Goal: Transaction & Acquisition: Purchase product/service

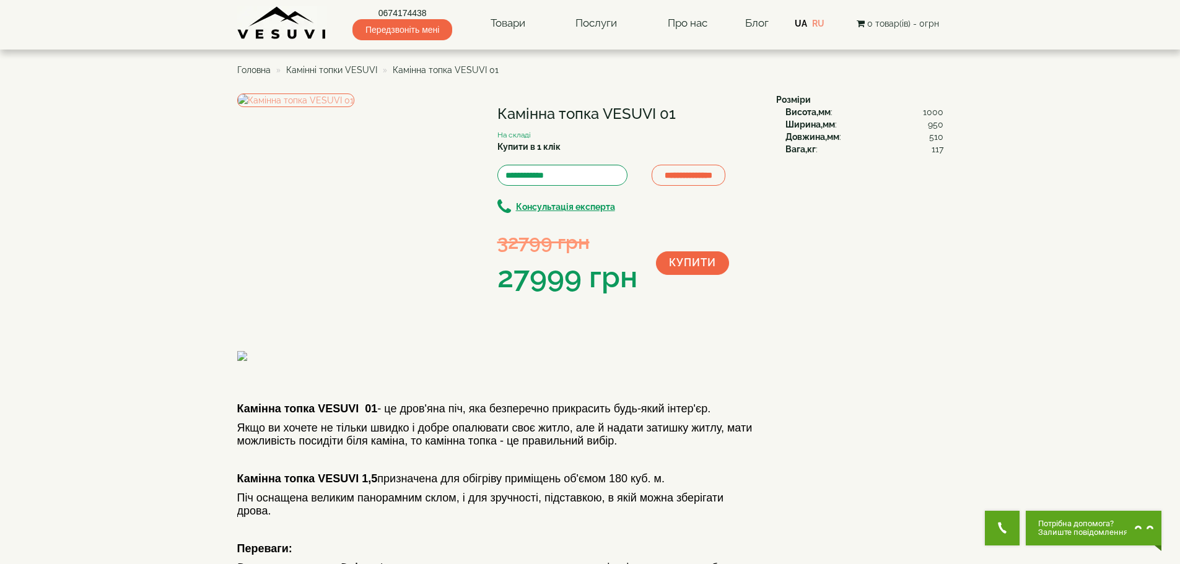
drag, startPoint x: 605, startPoint y: 113, endPoint x: 654, endPoint y: 112, distance: 49.0
click at [654, 112] on h1 "Камінна топка VESUVI 01" at bounding box center [628, 114] width 260 height 16
click at [655, 112] on h1 "Камінна топка VESUVI 01" at bounding box center [628, 114] width 260 height 16
click at [658, 113] on h1 "Камінна топка VESUVI 01" at bounding box center [628, 114] width 260 height 16
drag, startPoint x: 657, startPoint y: 113, endPoint x: 606, endPoint y: 112, distance: 50.8
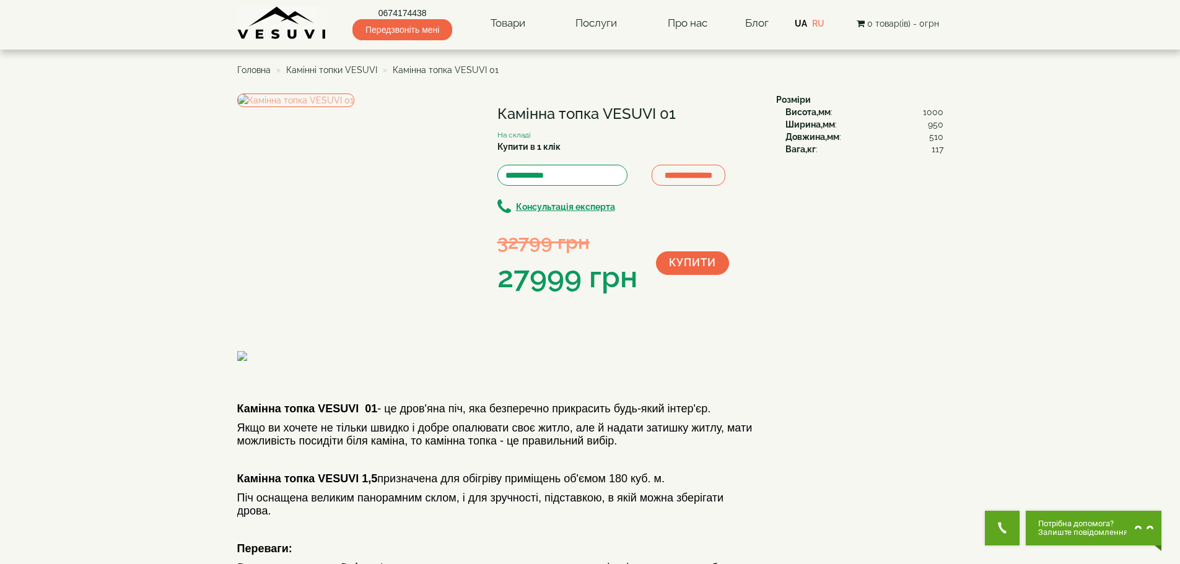
click at [606, 112] on h1 "Камінна топка VESUVI 01" at bounding box center [628, 114] width 260 height 16
copy h1 "VESUVI"
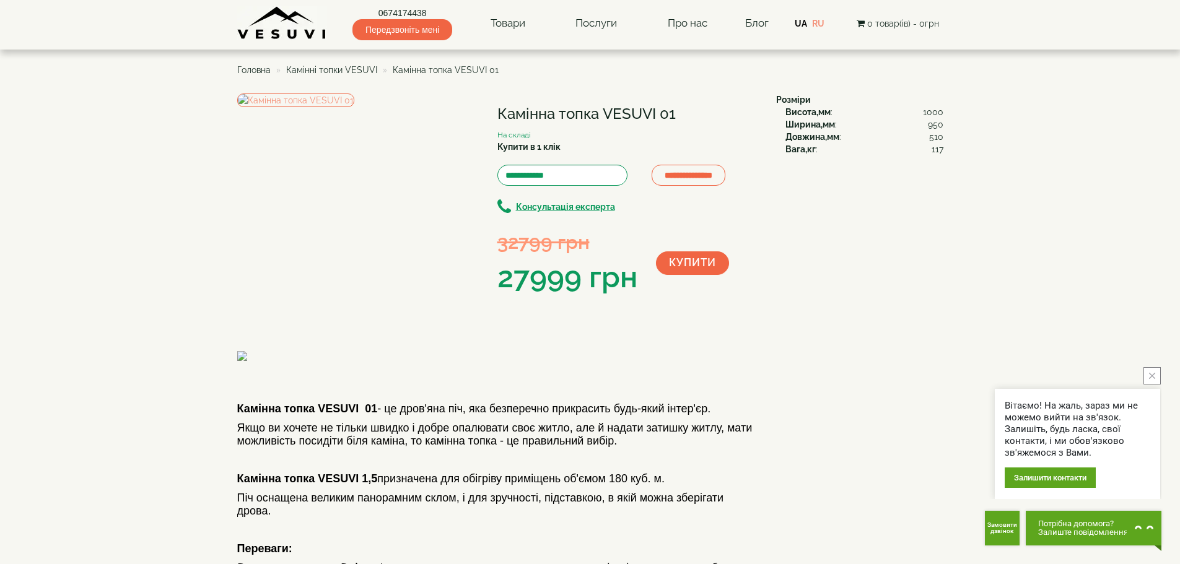
click at [346, 68] on span "Камінні топки VESUVI" at bounding box center [331, 70] width 91 height 10
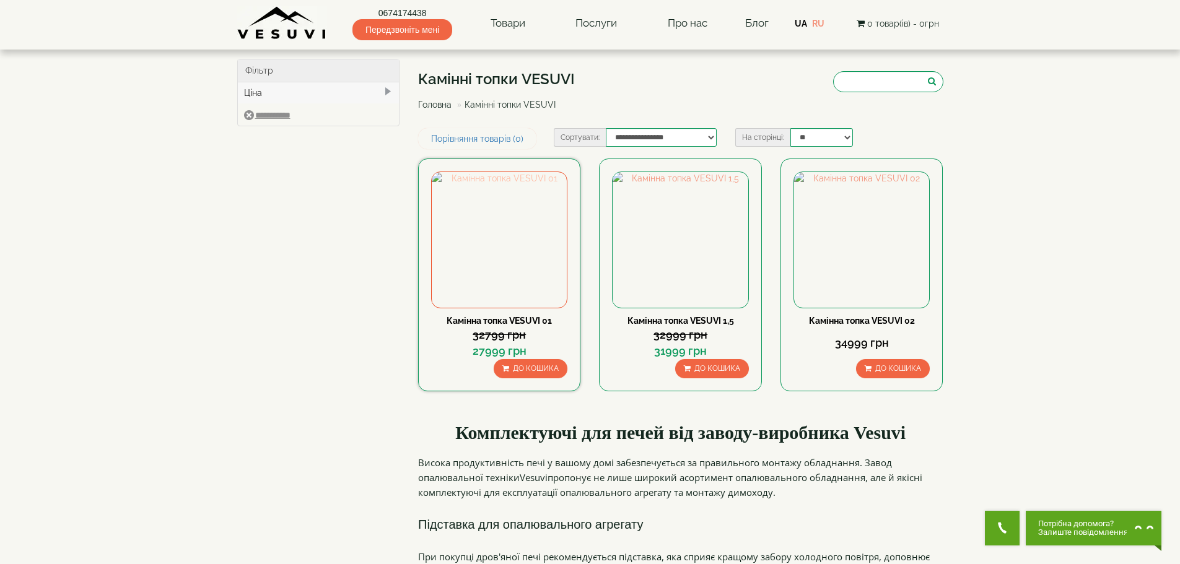
click at [507, 247] on img at bounding box center [499, 239] width 135 height 135
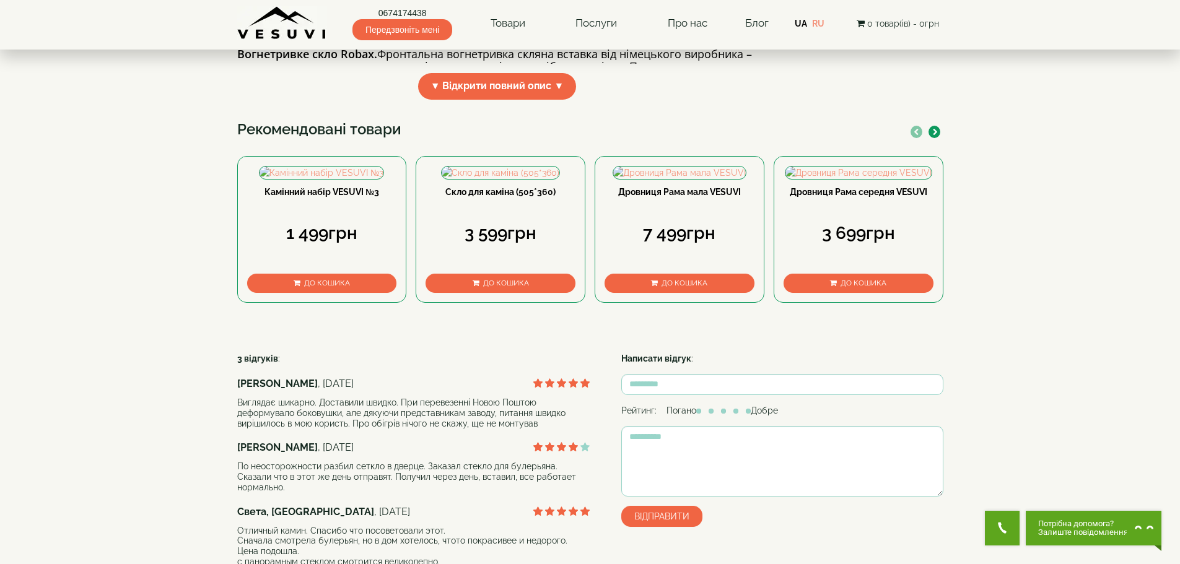
scroll to position [558, 0]
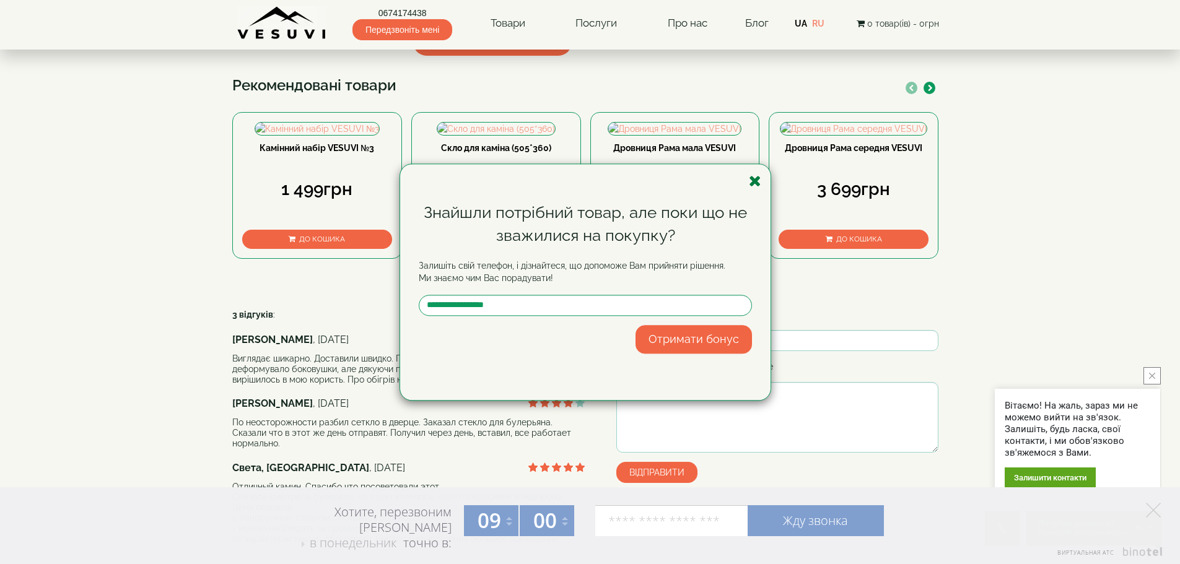
click at [754, 179] on icon "button" at bounding box center [755, 181] width 12 height 15
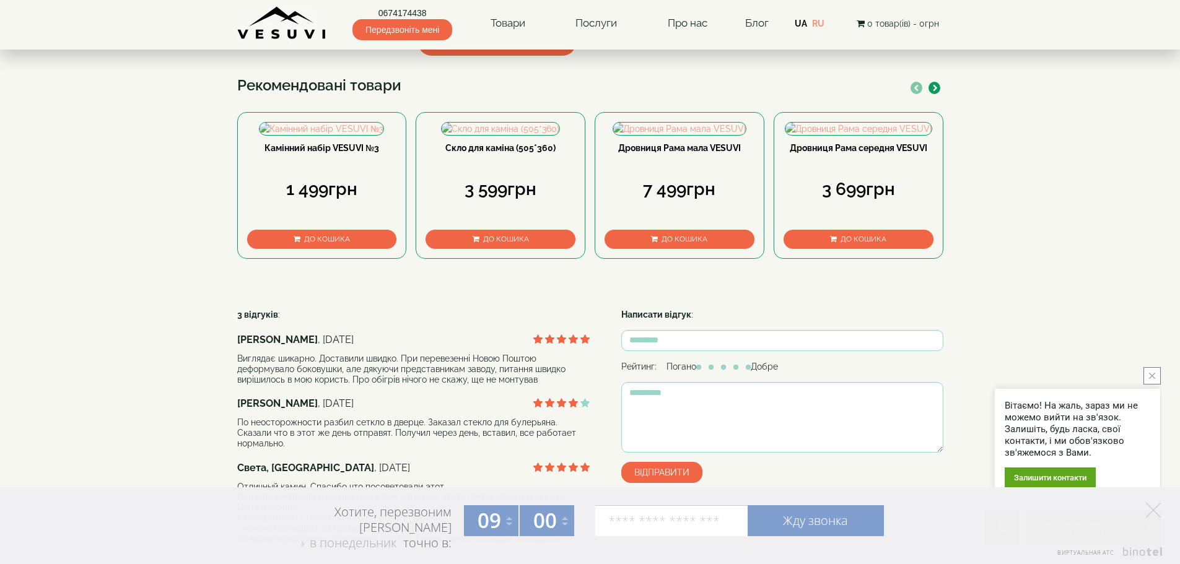
click at [1162, 372] on body "0674174438 Передзвоніть мені Товари Булер'яни VESUVI Мангали від заводу VESUVI …" at bounding box center [590, 115] width 1180 height 1346
click at [1153, 376] on icon "close button" at bounding box center [1152, 376] width 6 height 6
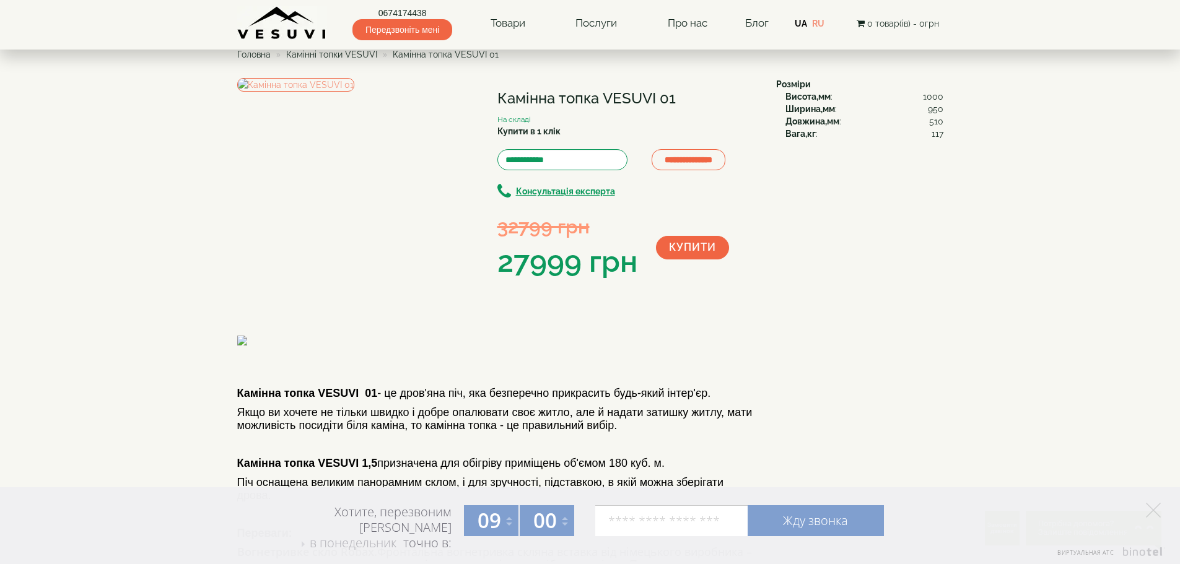
scroll to position [0, 0]
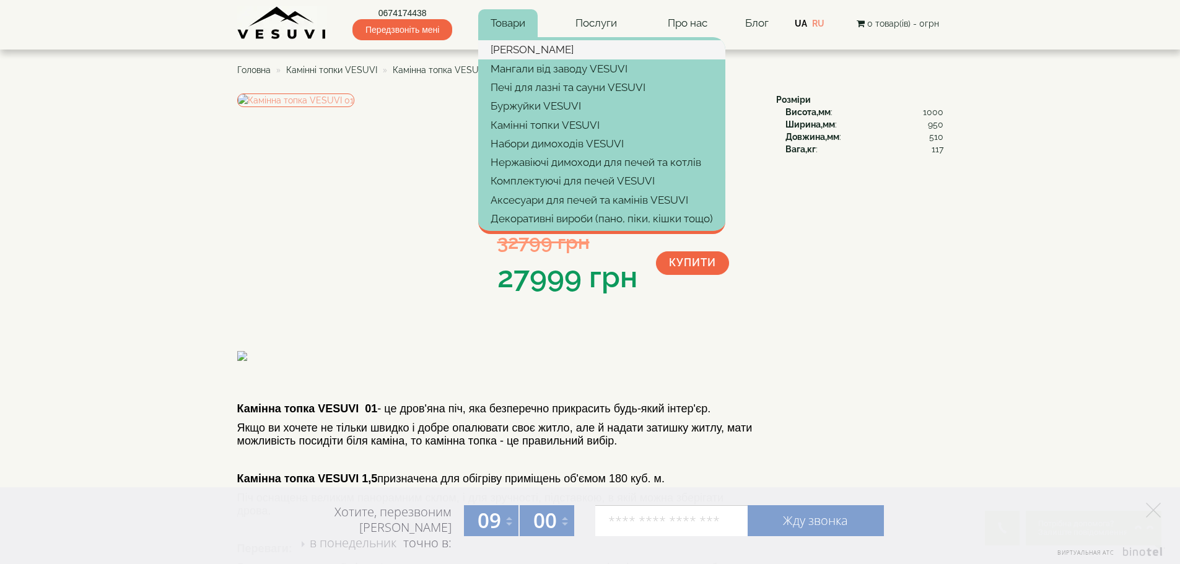
click at [537, 49] on link "[PERSON_NAME]" at bounding box center [601, 49] width 247 height 19
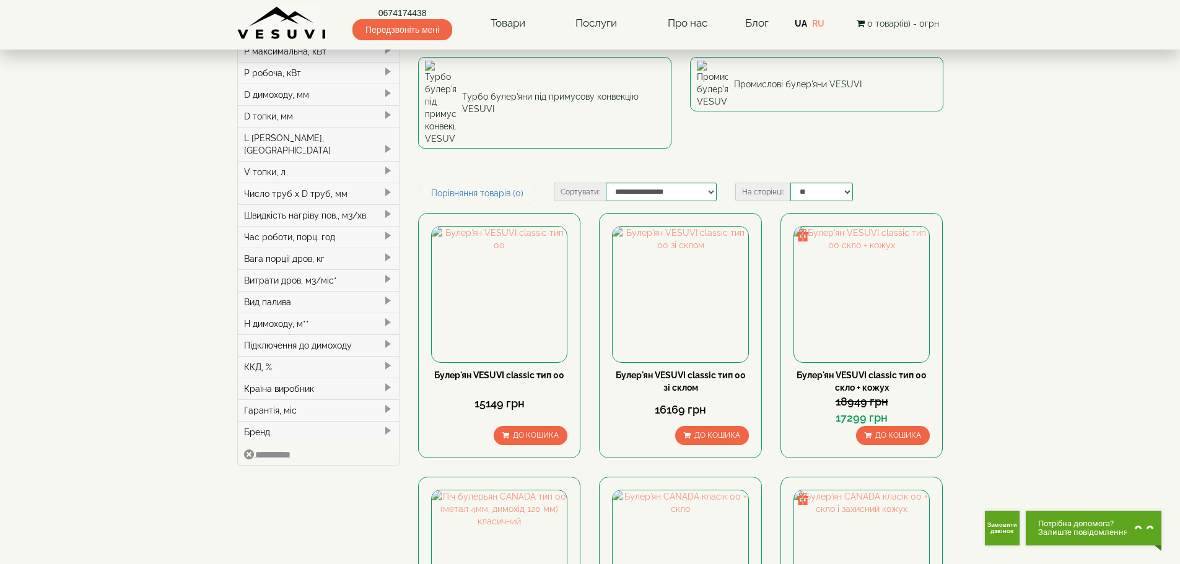
scroll to position [186, 0]
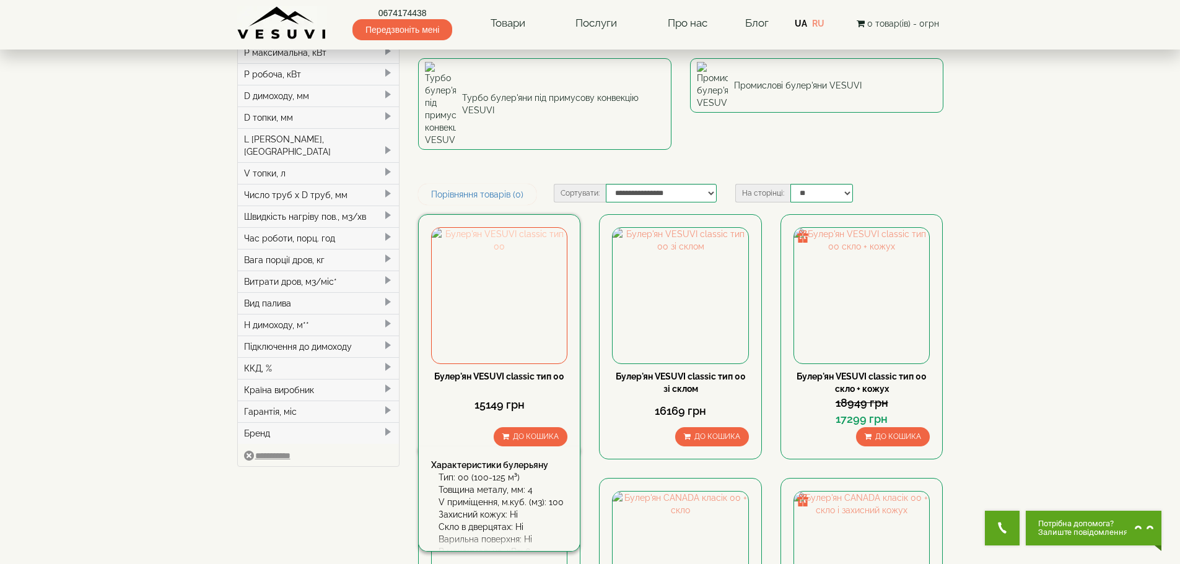
click at [510, 228] on img at bounding box center [499, 295] width 135 height 135
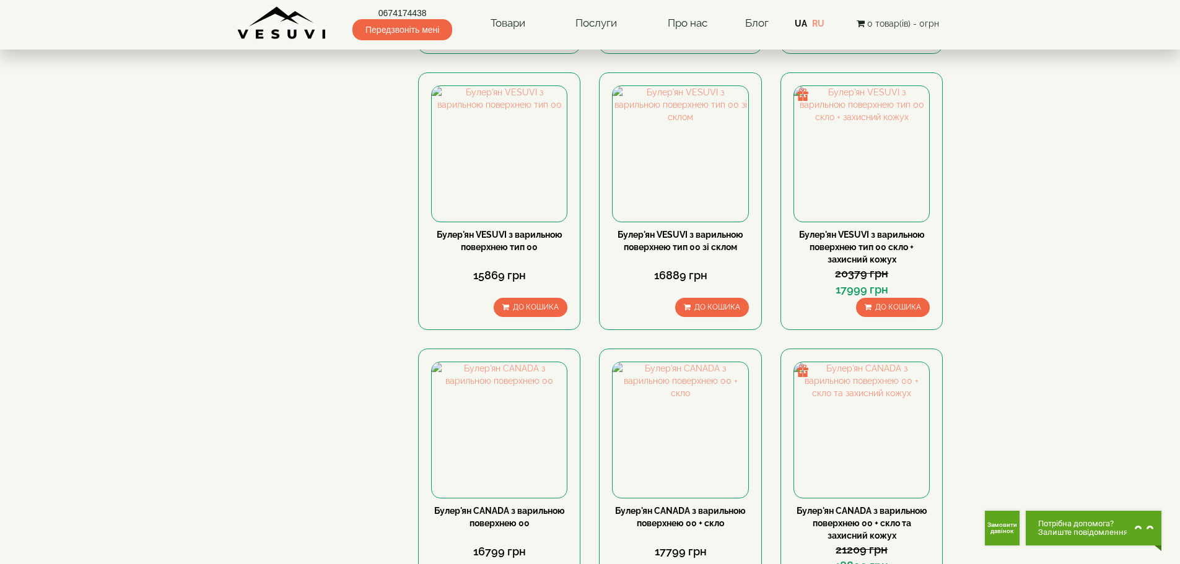
scroll to position [1239, 0]
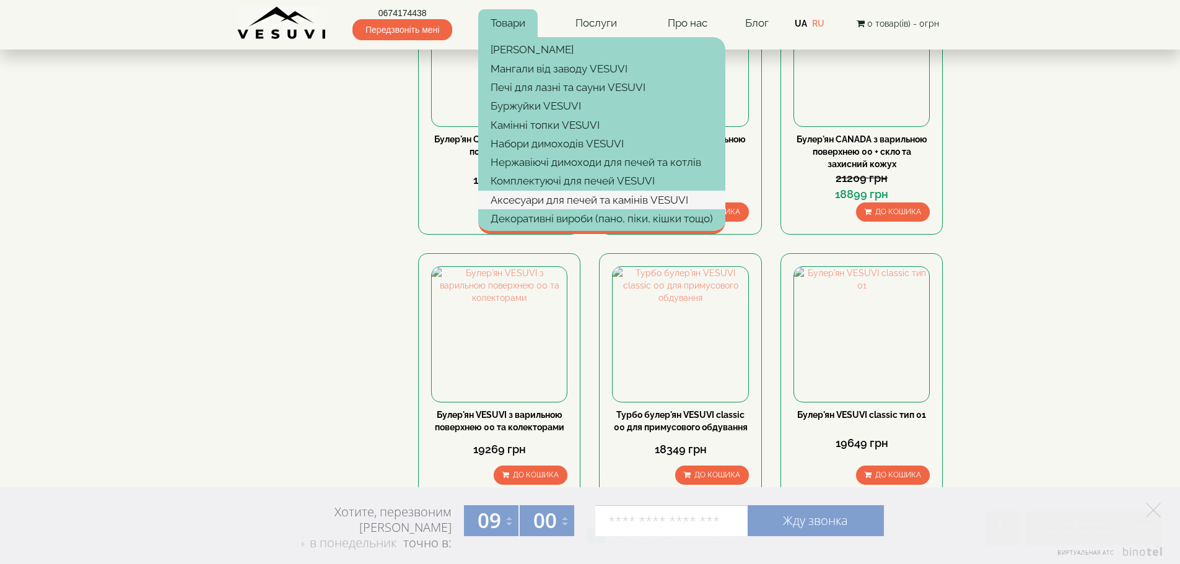
click at [534, 196] on link "Аксесуари для печей та камінів VESUVI" at bounding box center [601, 200] width 247 height 19
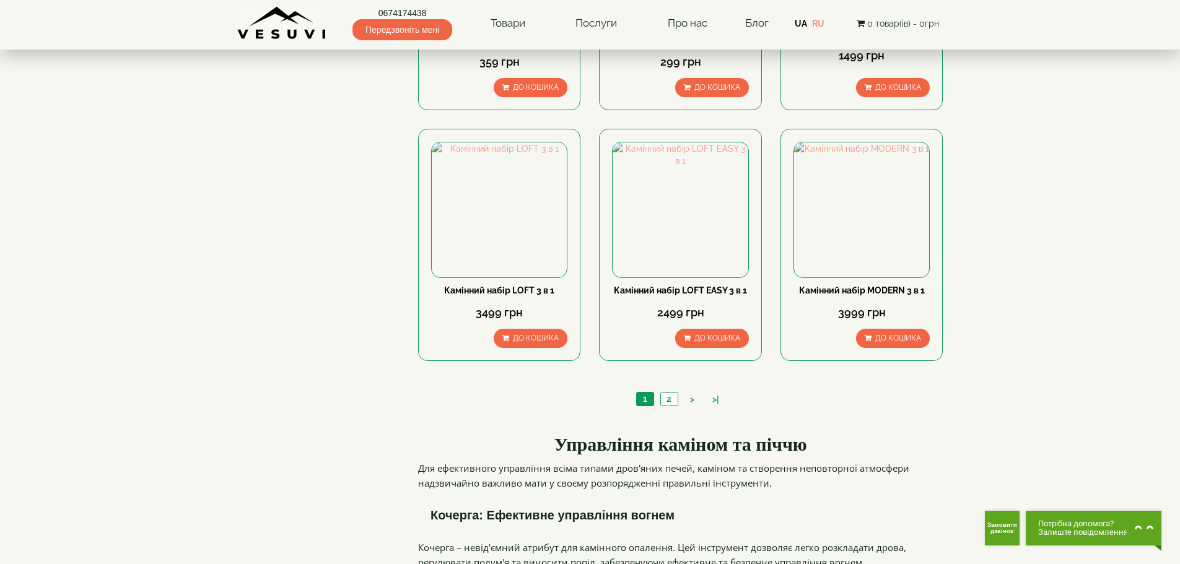
scroll to position [1331, 0]
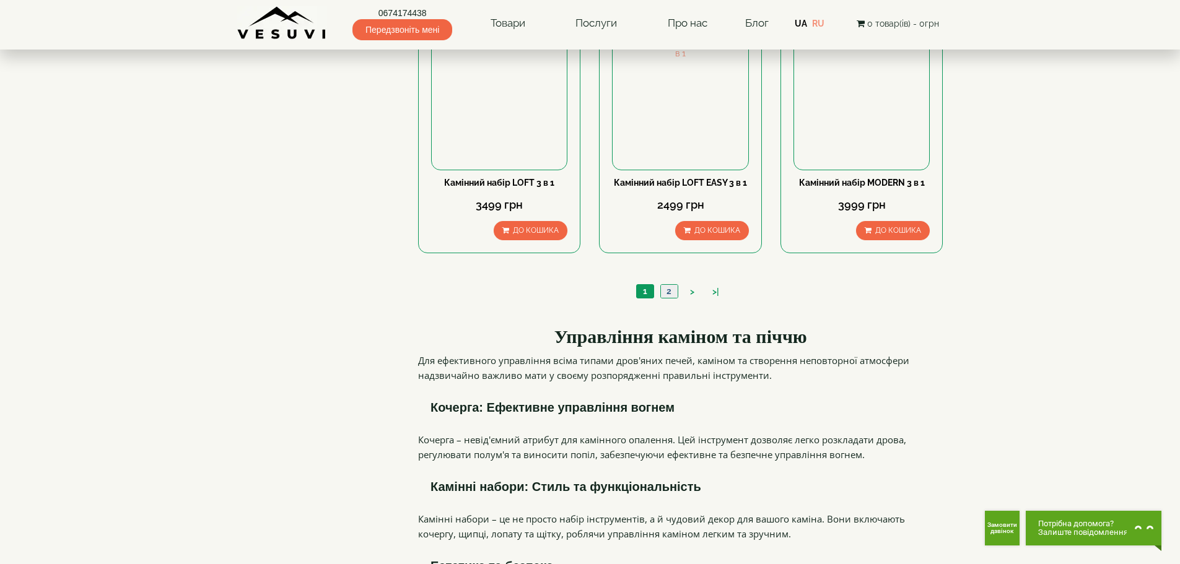
click at [675, 285] on link "2" at bounding box center [669, 291] width 17 height 13
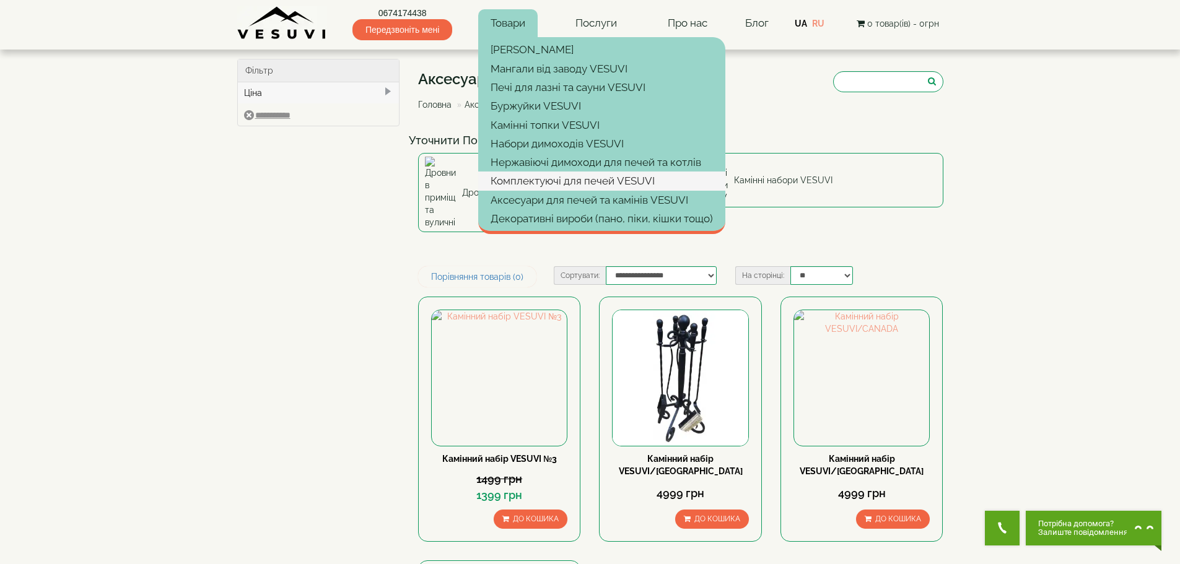
click at [574, 184] on link "Комплектуючі для печей VESUVI" at bounding box center [601, 181] width 247 height 19
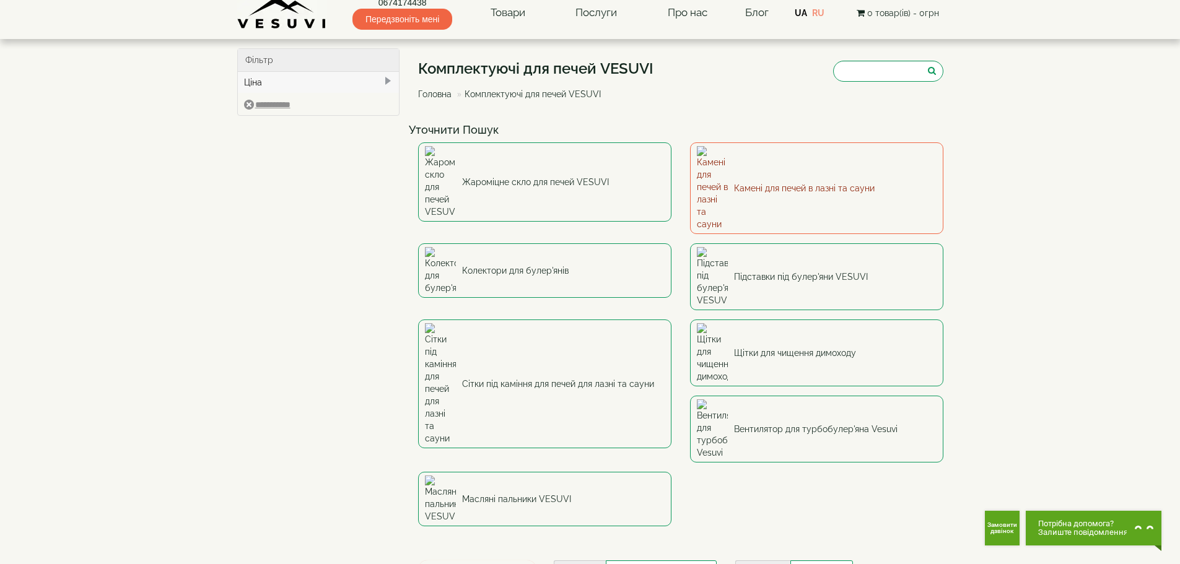
scroll to position [4, 0]
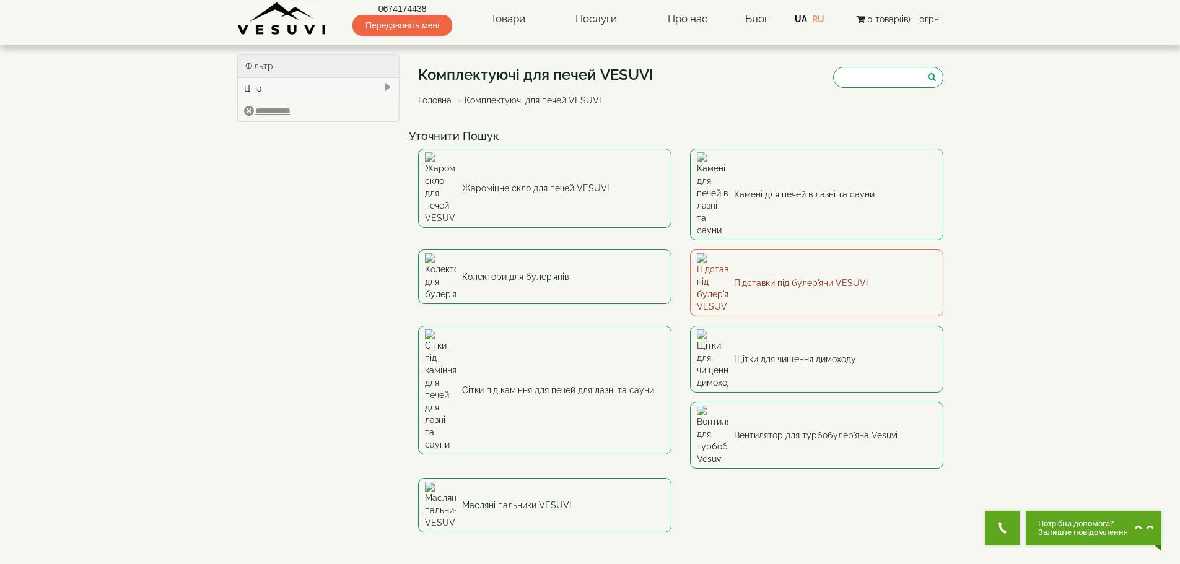
click at [798, 250] on link "Підставки під булер'яни VESUVI" at bounding box center [816, 283] width 253 height 67
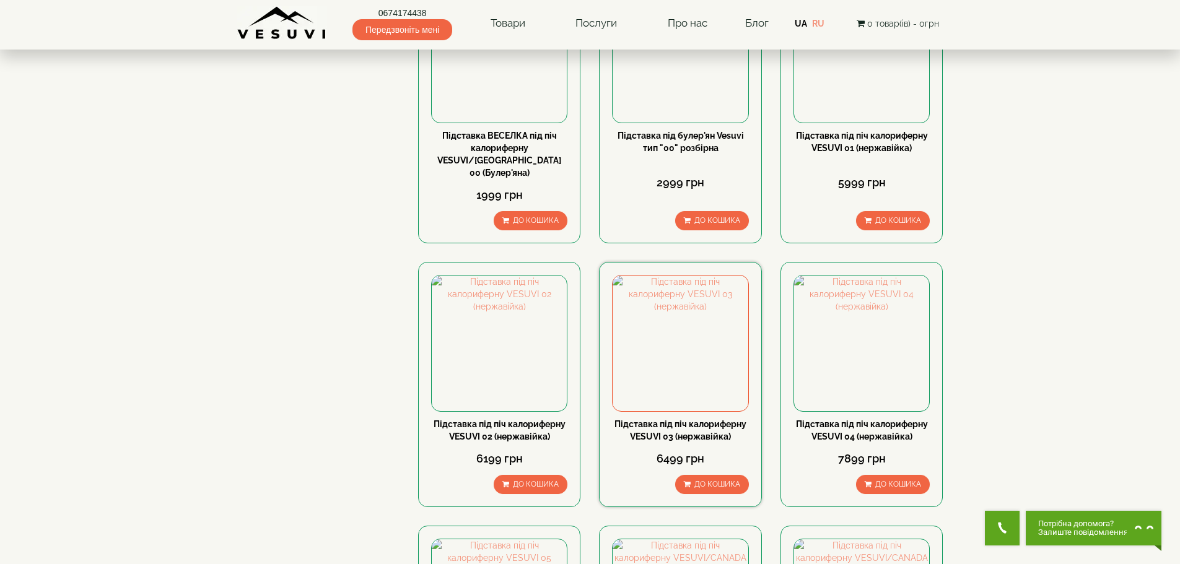
scroll to position [186, 0]
drag, startPoint x: 1179, startPoint y: 118, endPoint x: 1179, endPoint y: 127, distance: 9.3
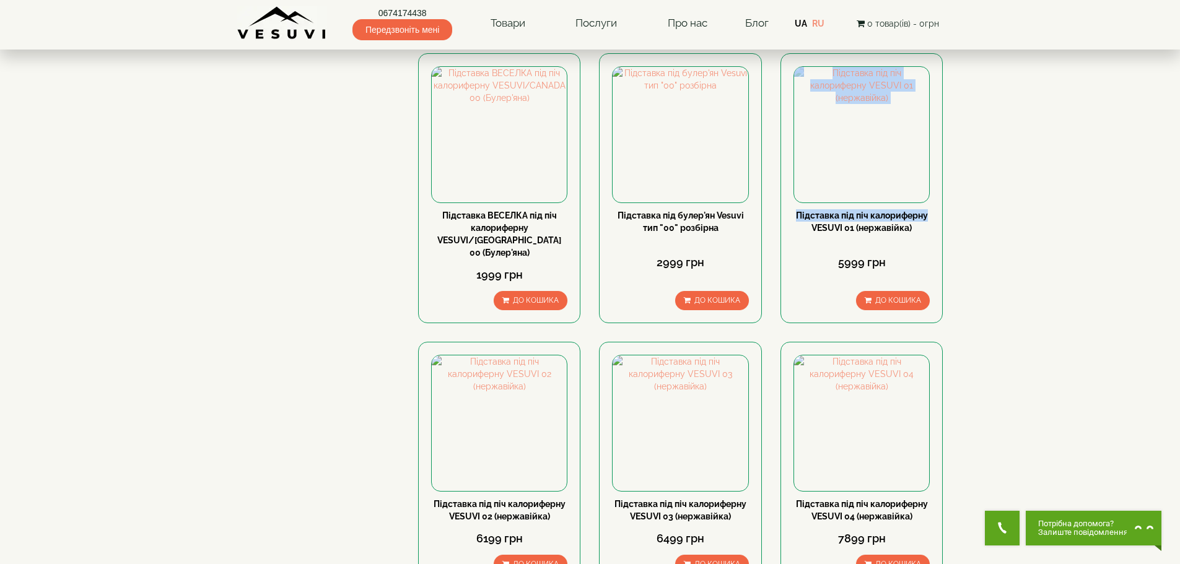
scroll to position [65, 0]
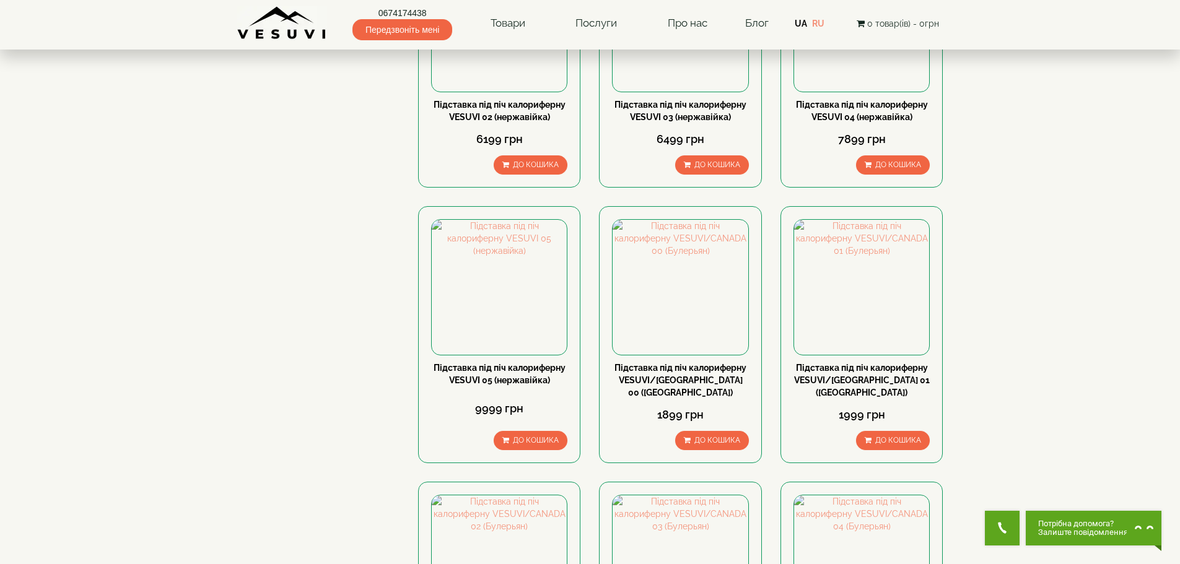
scroll to position [507, 0]
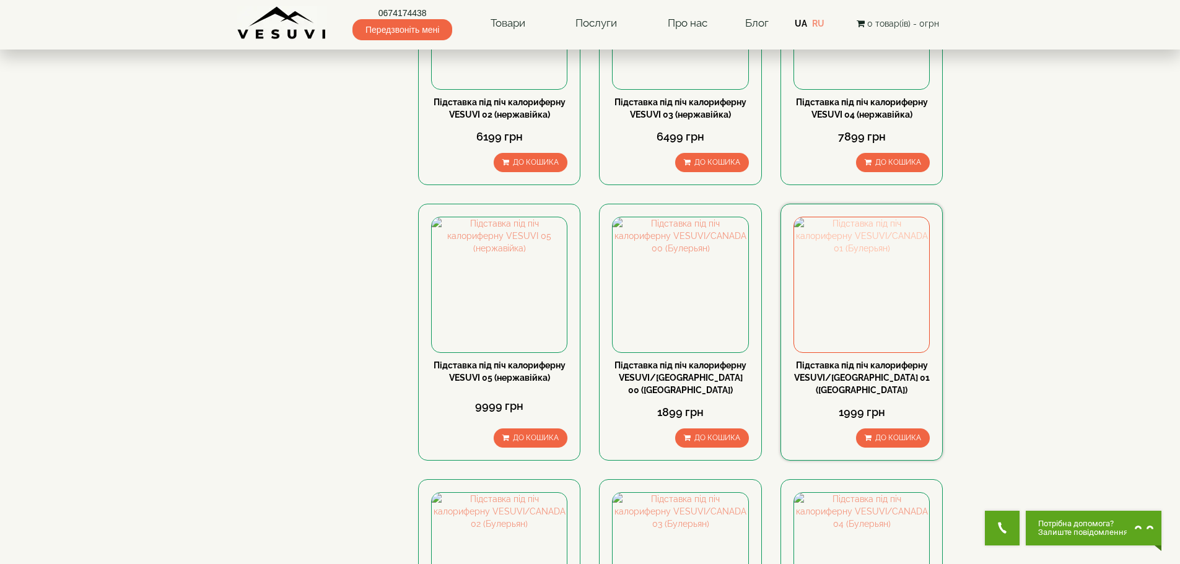
click at [853, 288] on img at bounding box center [861, 284] width 135 height 135
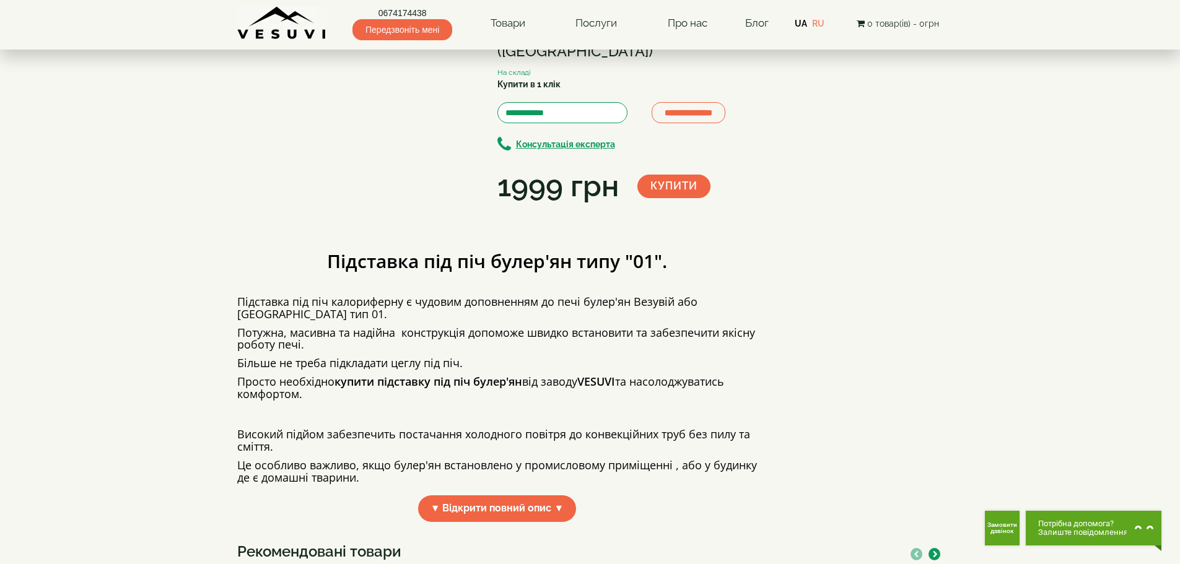
scroll to position [173, 0]
